Goal: Navigation & Orientation: Find specific page/section

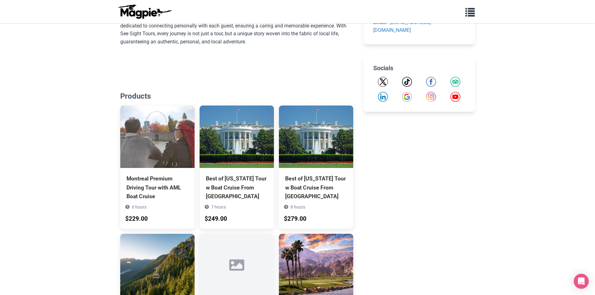
scroll to position [438, 0]
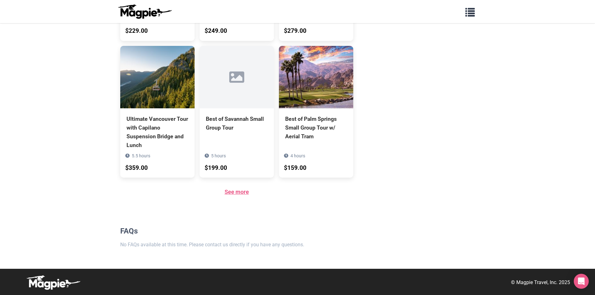
click at [235, 193] on link "See more" at bounding box center [237, 192] width 24 height 7
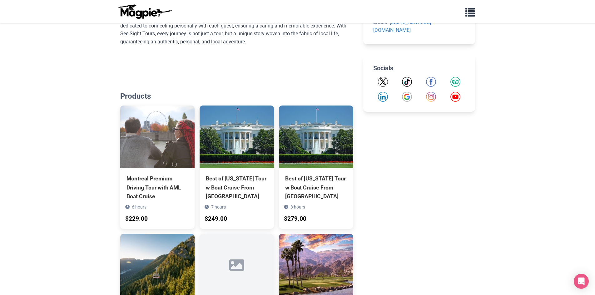
scroll to position [437, 0]
